Goal: Check status: Check status

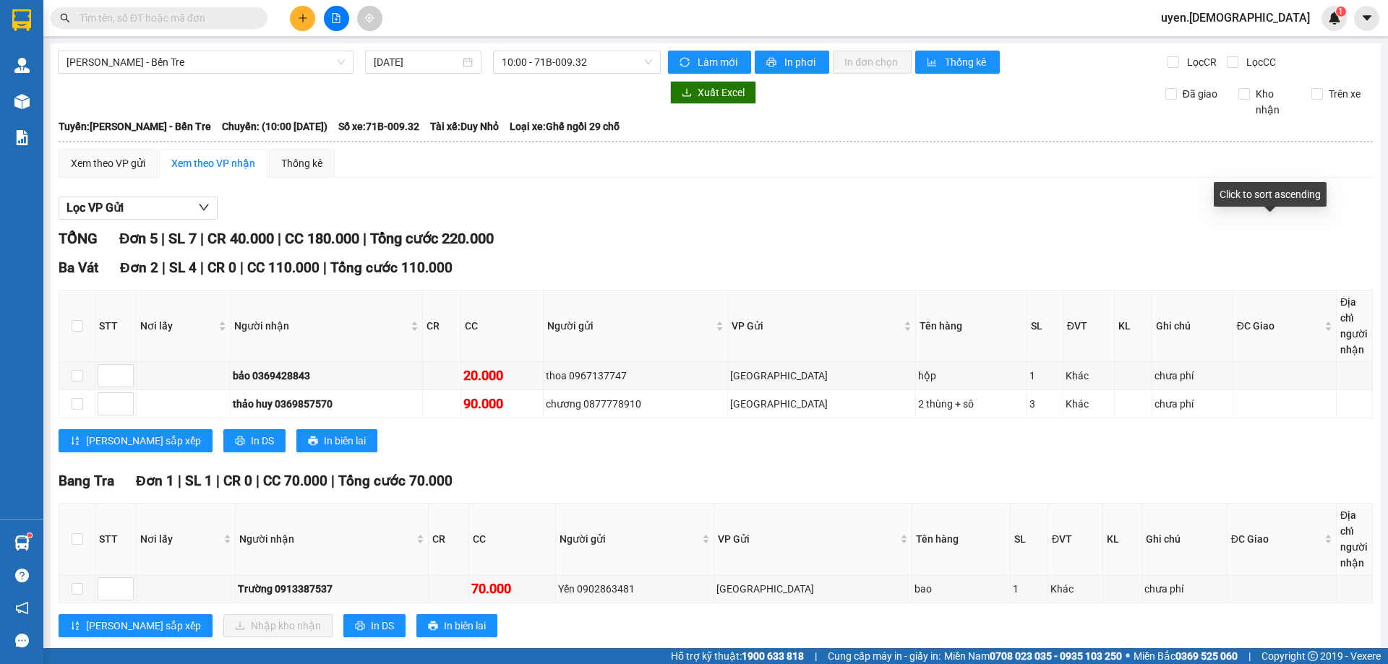
scroll to position [98, 0]
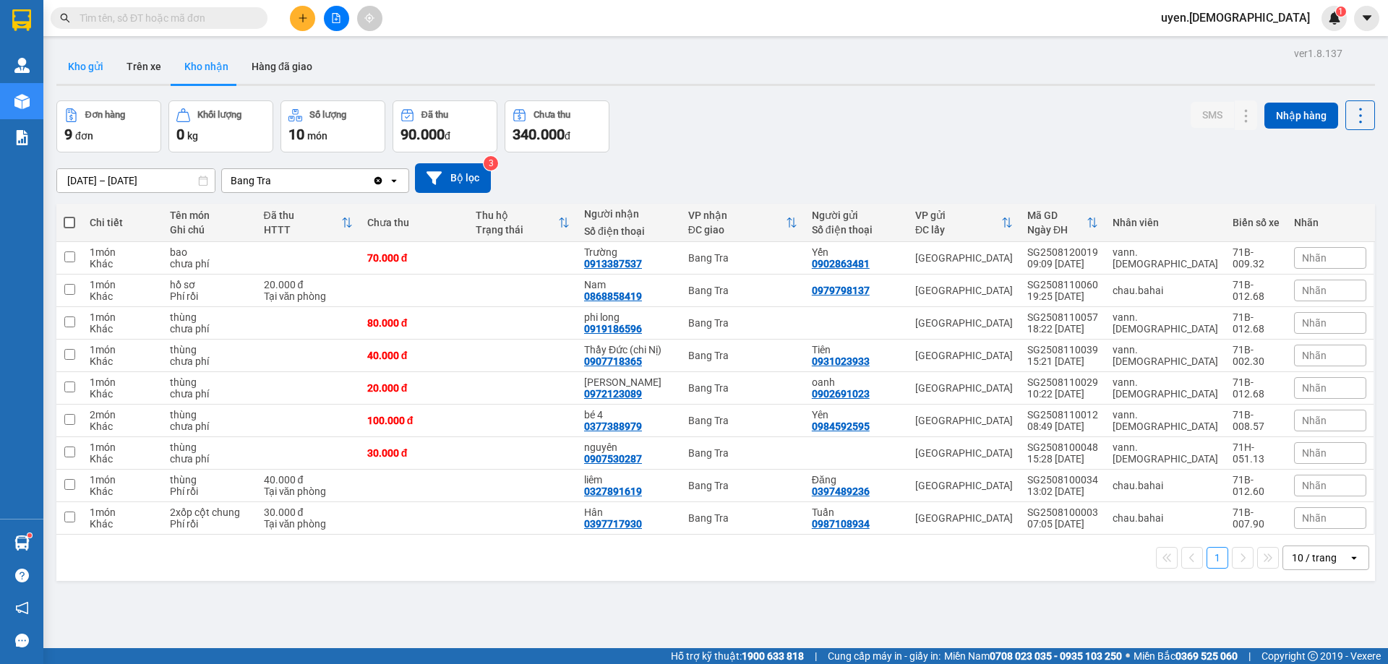
click at [82, 71] on button "Kho gửi" at bounding box center [85, 66] width 59 height 35
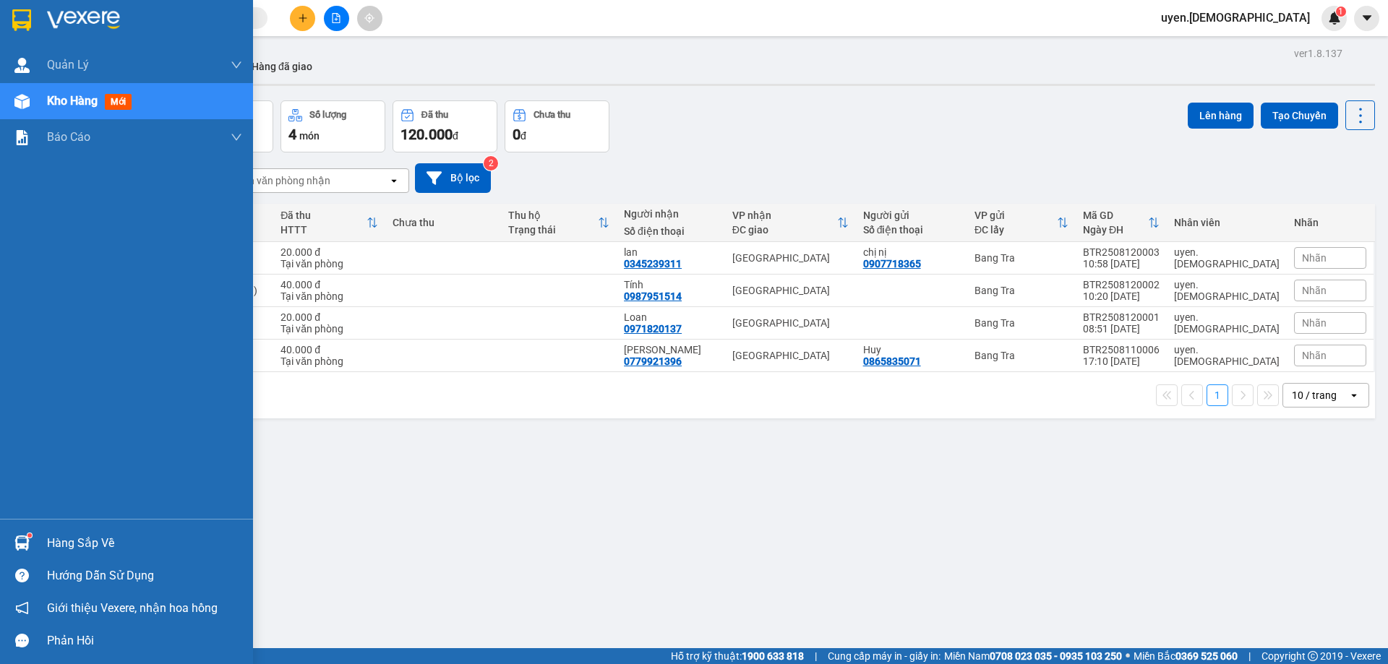
click at [42, 529] on div "Hàng sắp về" at bounding box center [126, 543] width 253 height 33
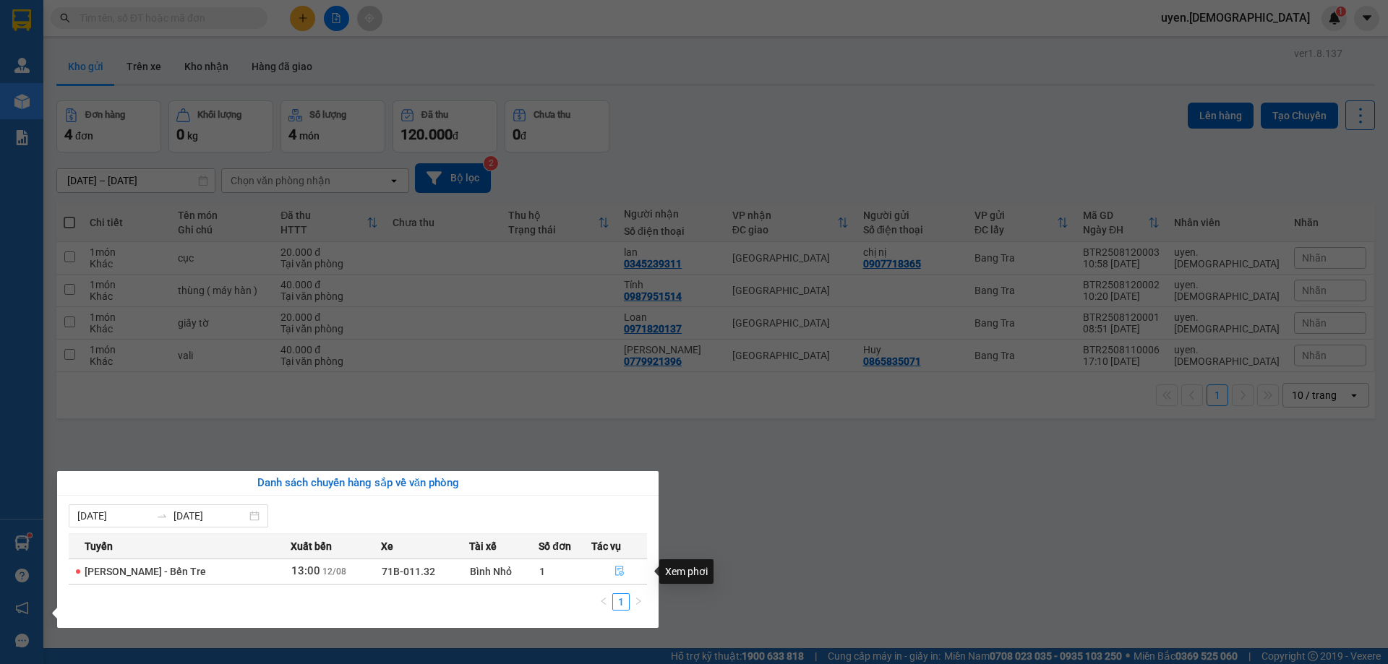
click at [620, 565] on button "button" at bounding box center [619, 571] width 54 height 23
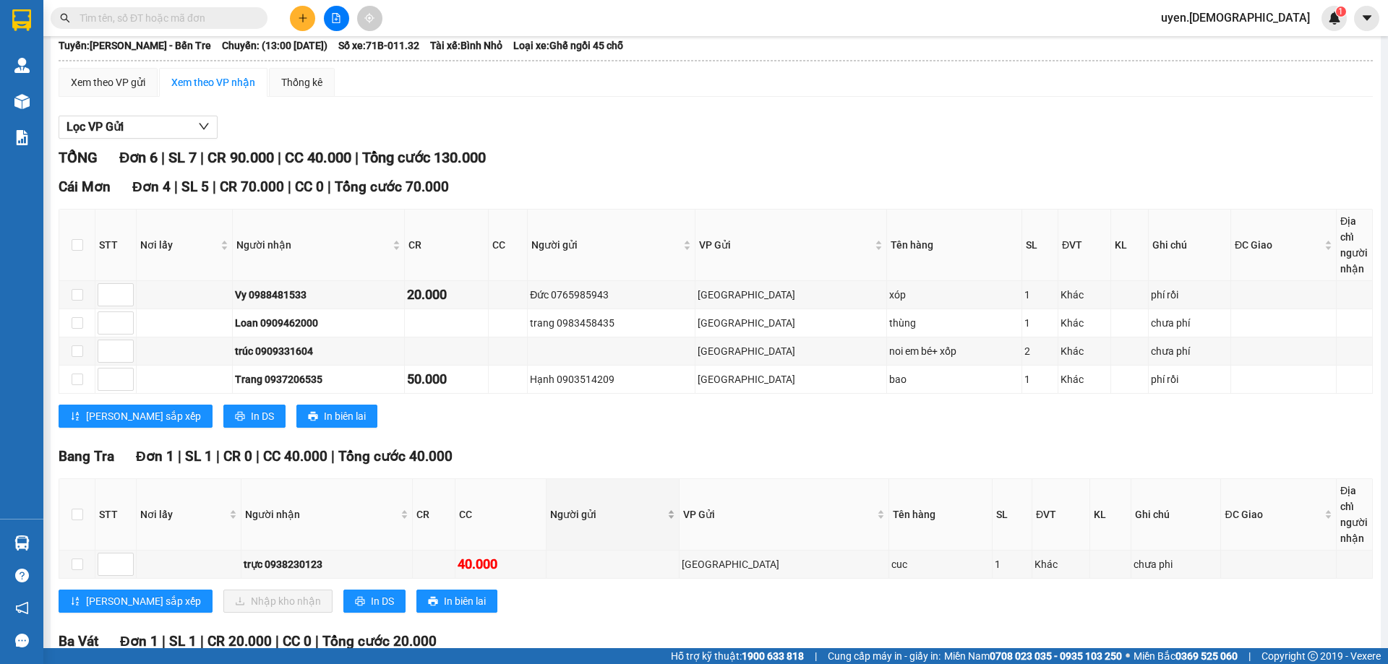
scroll to position [271, 0]
